Goal: Task Accomplishment & Management: Use online tool/utility

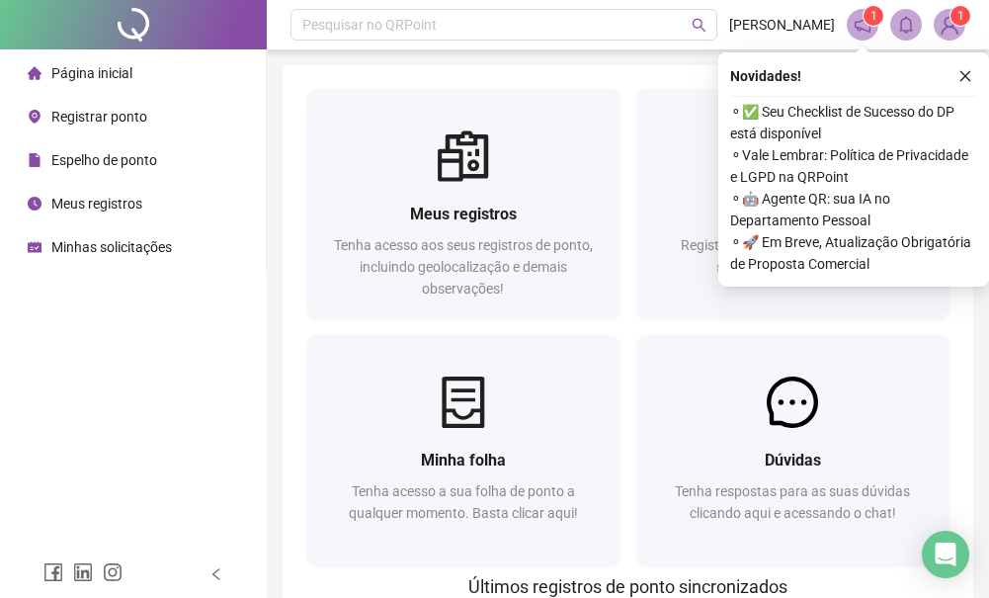
click at [135, 121] on span "Registrar ponto" at bounding box center [99, 117] width 96 height 16
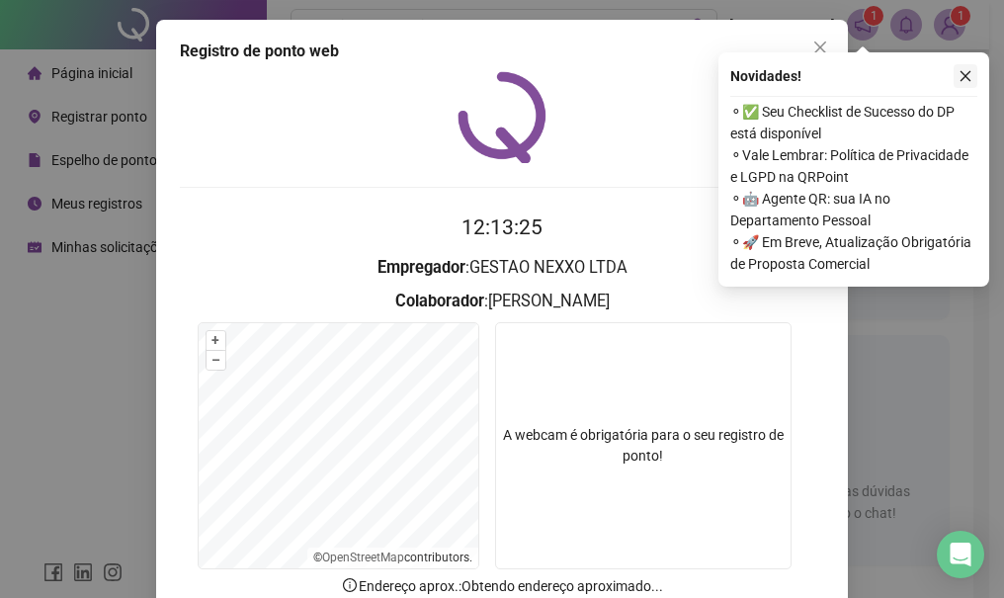
click at [963, 77] on icon "close" at bounding box center [966, 76] width 14 height 14
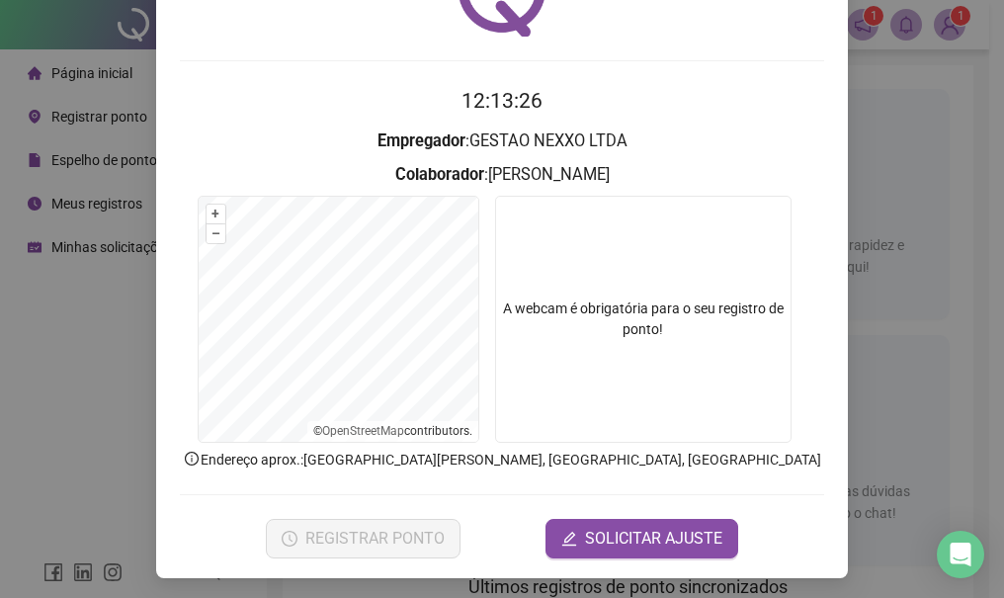
scroll to position [130, 0]
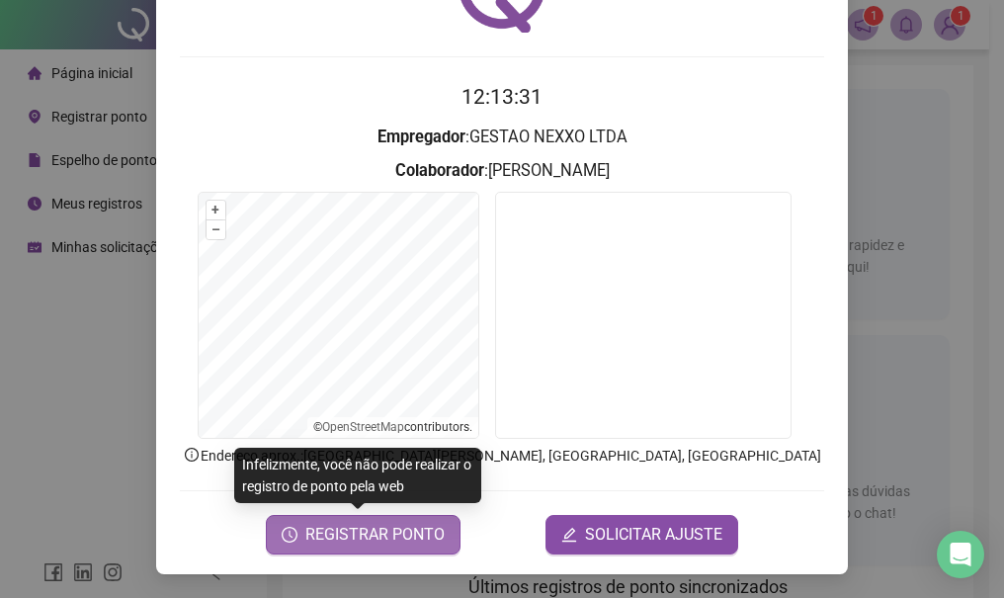
click at [404, 534] on span "REGISTRAR PONTO" at bounding box center [374, 535] width 139 height 24
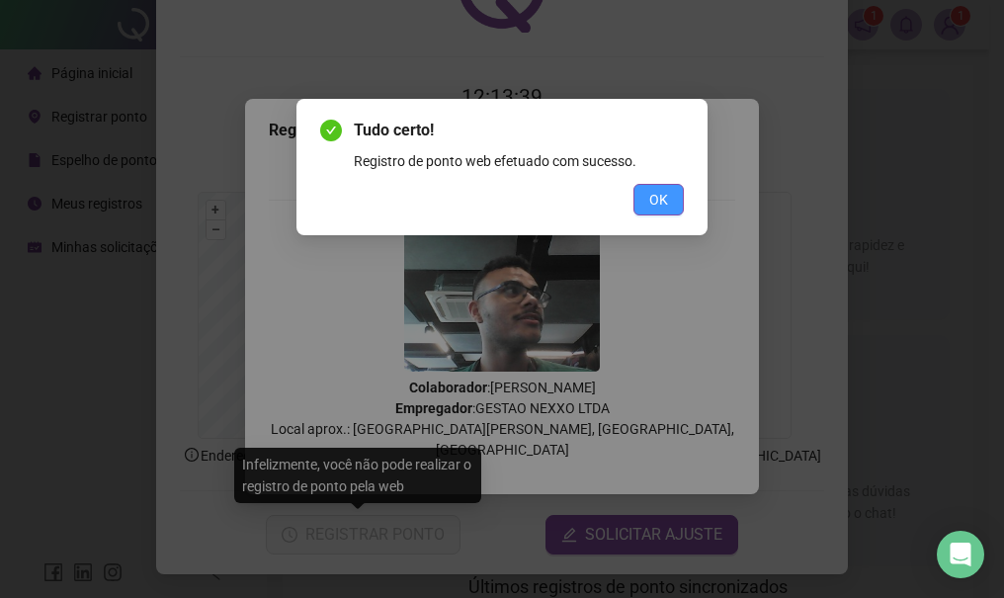
click at [671, 204] on button "OK" at bounding box center [658, 200] width 50 height 32
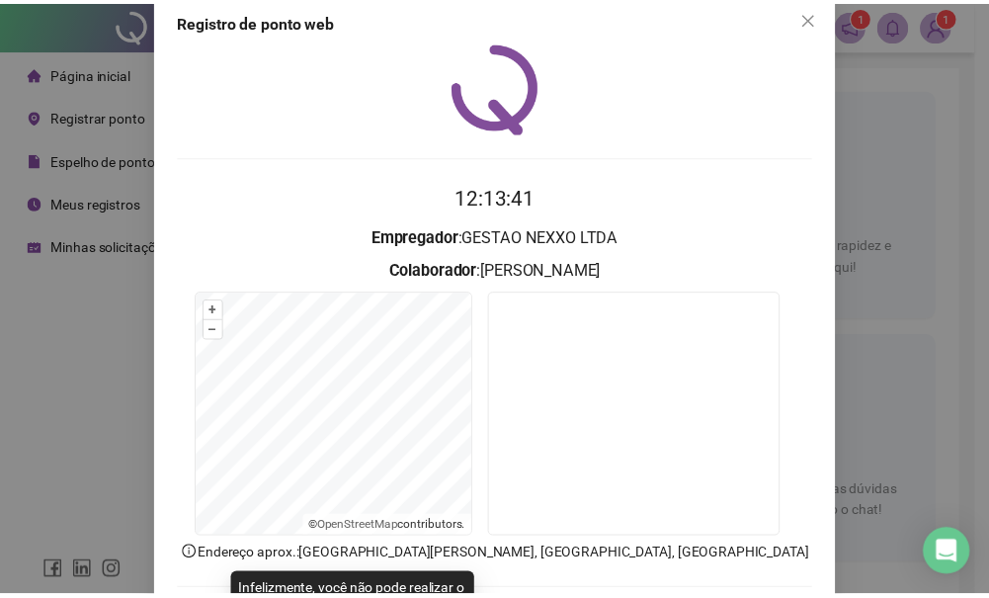
scroll to position [0, 0]
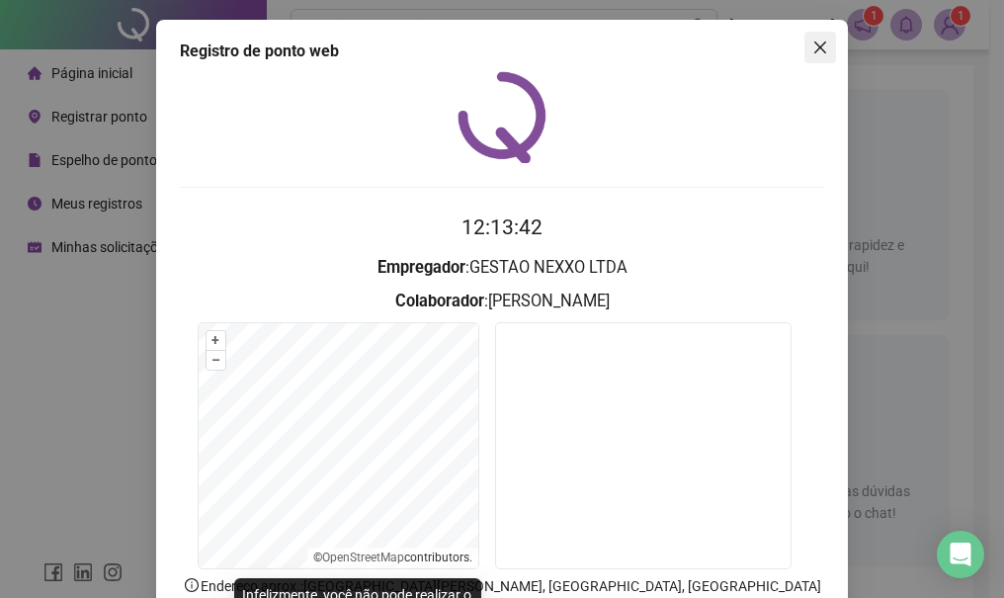
click at [815, 59] on button "Close" at bounding box center [820, 48] width 32 height 32
